Goal: Check status

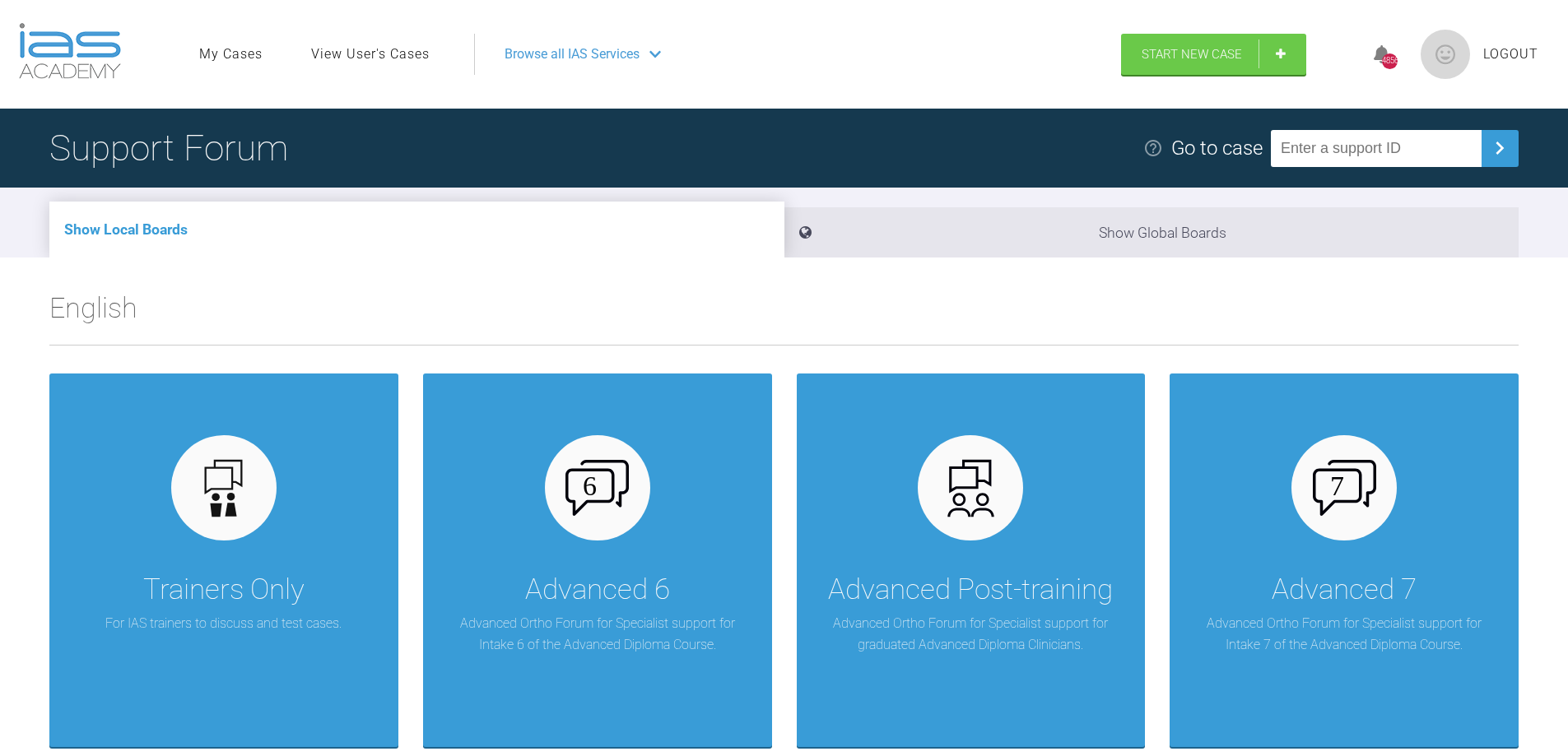
click at [1347, 146] on input "text" at bounding box center [1376, 149] width 210 height 37
type input "LN1CMNFZ"
click at [1505, 151] on img at bounding box center [1500, 149] width 27 height 27
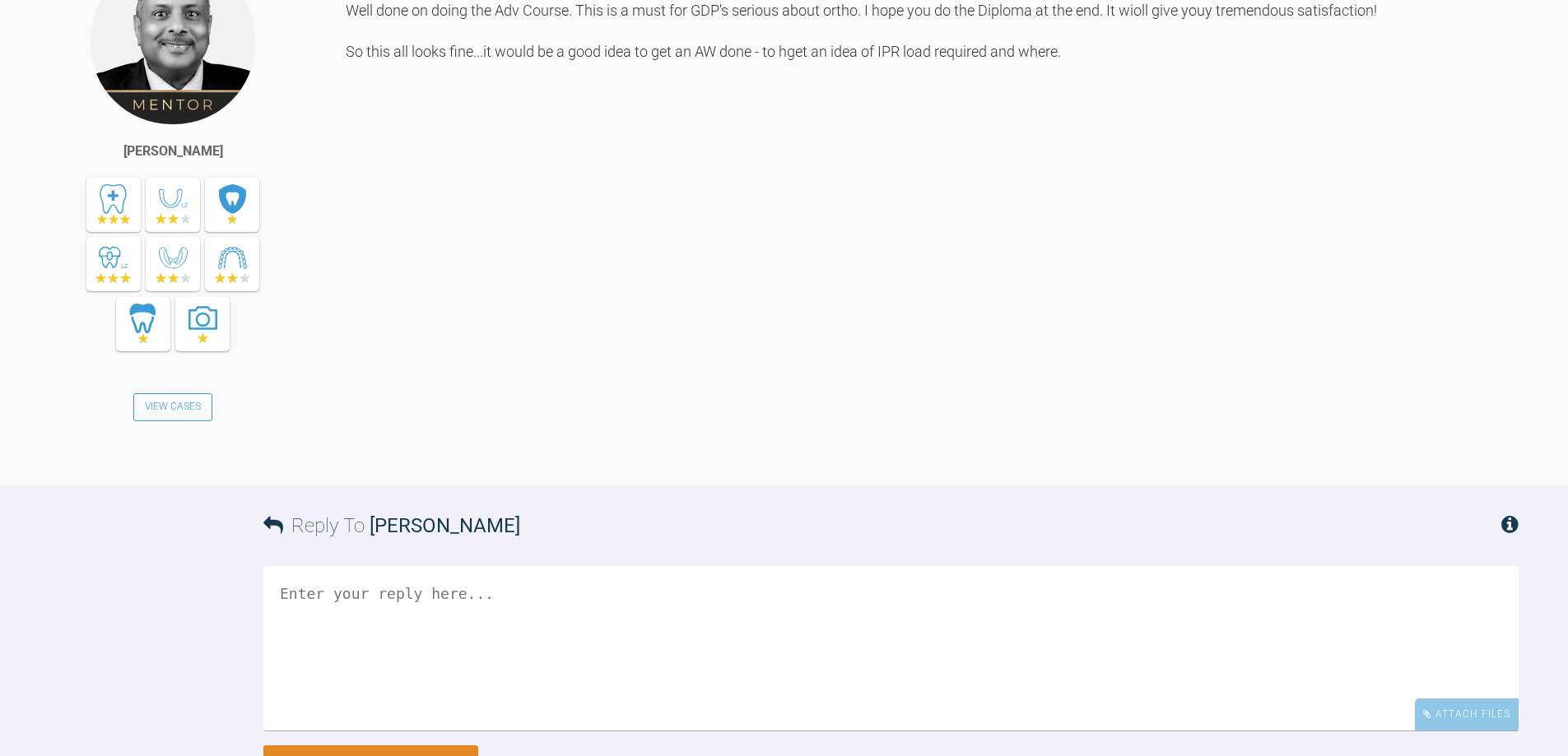
scroll to position [2798, 0]
